Goal: Browse casually: Explore the website without a specific task or goal

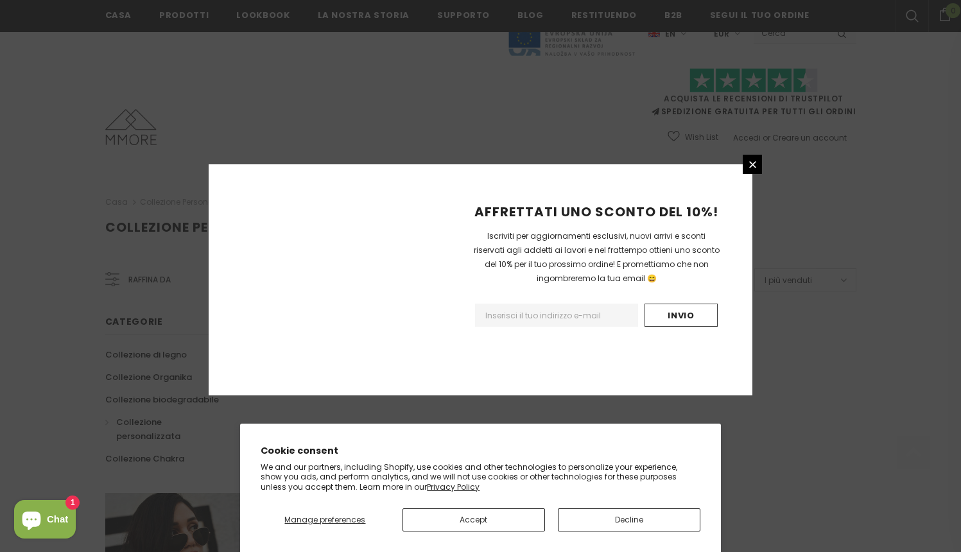
scroll to position [764, 0]
